Goal: Information Seeking & Learning: Learn about a topic

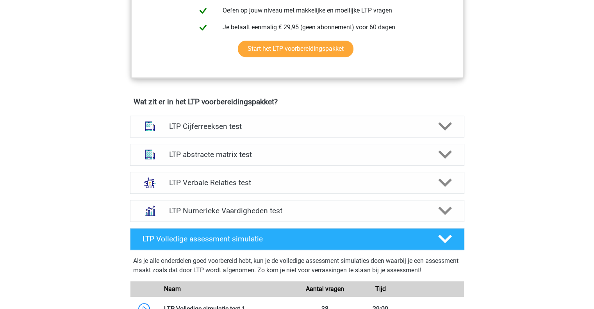
scroll to position [414, 0]
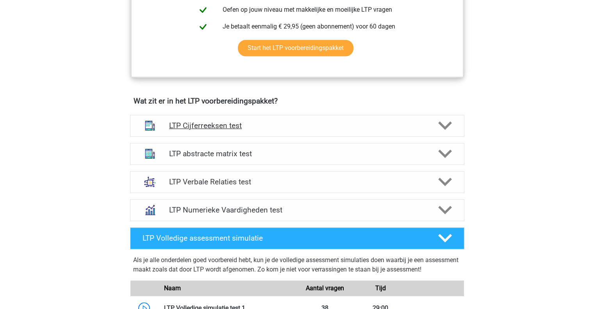
click at [433, 123] on div at bounding box center [444, 126] width 27 height 14
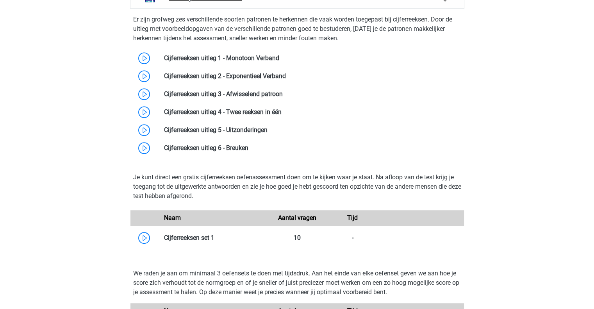
scroll to position [542, 0]
click at [248, 148] on link at bounding box center [248, 147] width 0 height 7
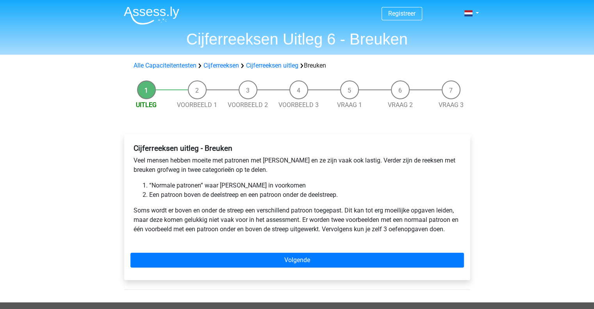
scroll to position [36, 0]
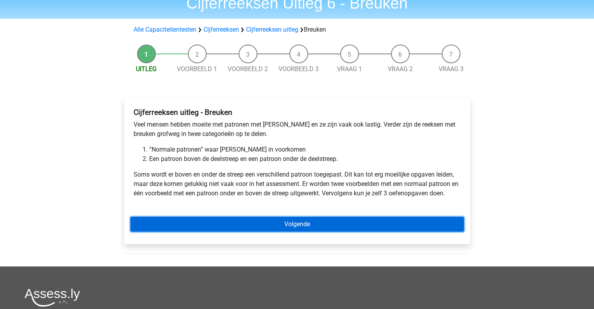
click at [269, 227] on link "Volgende" at bounding box center [296, 224] width 333 height 15
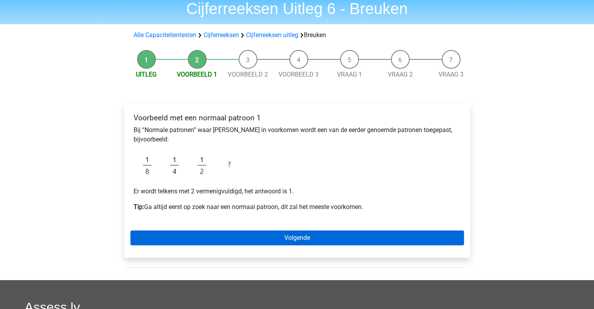
scroll to position [31, 0]
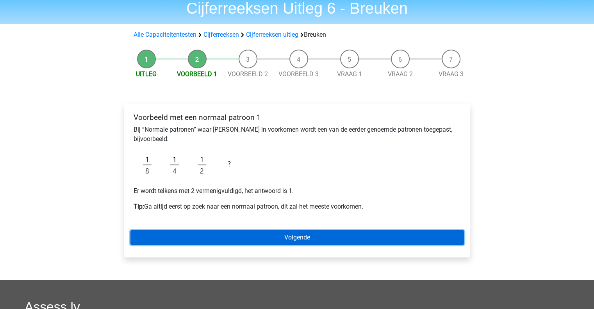
click at [267, 234] on link "Volgende" at bounding box center [296, 237] width 333 height 15
